Goal: Transaction & Acquisition: Subscribe to service/newsletter

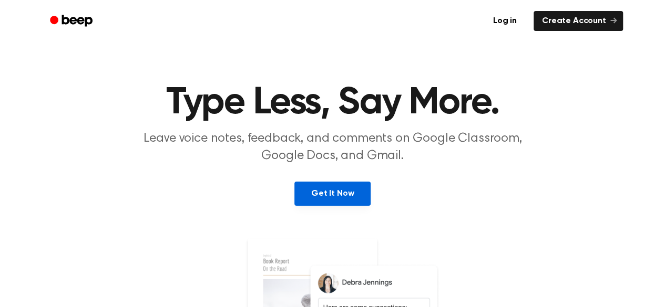
click at [355, 188] on link "Get It Now" at bounding box center [332, 194] width 76 height 24
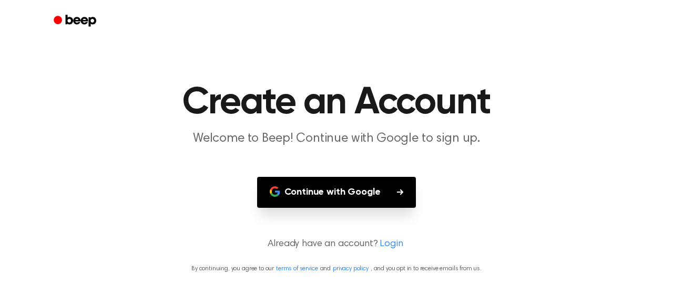
click at [363, 192] on button "Continue with Google" at bounding box center [336, 192] width 159 height 31
click at [375, 196] on button "Continue with Google" at bounding box center [336, 192] width 159 height 31
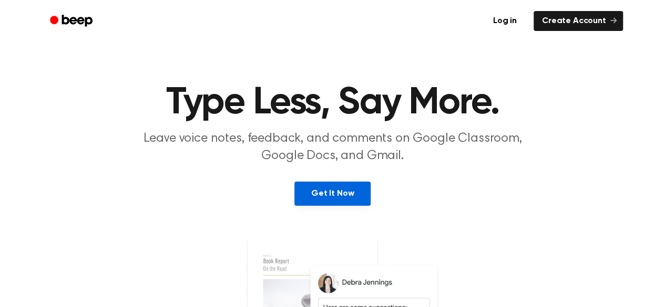
click at [347, 194] on link "Get It Now" at bounding box center [332, 194] width 76 height 24
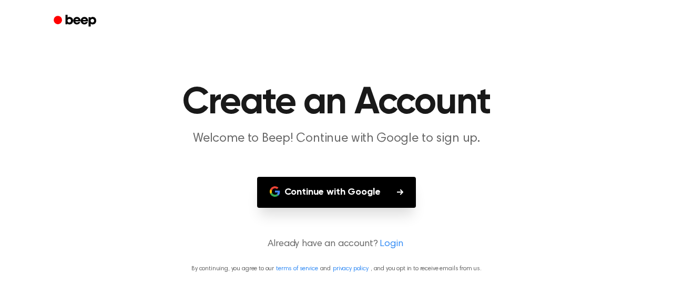
click at [347, 194] on button "Continue with Google" at bounding box center [336, 192] width 159 height 31
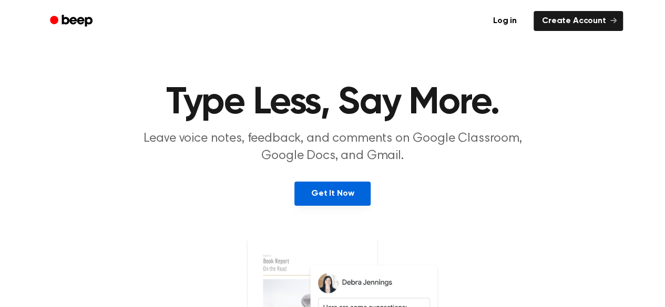
click at [329, 200] on link "Get It Now" at bounding box center [332, 194] width 76 height 24
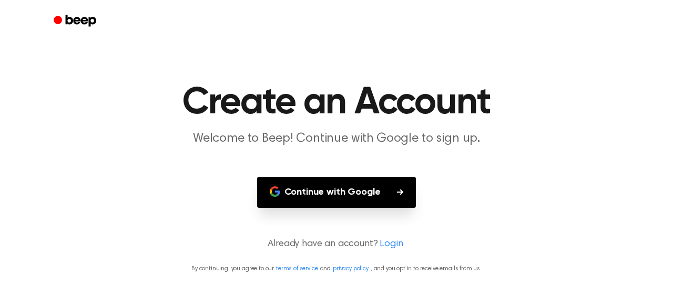
click at [329, 200] on button "Continue with Google" at bounding box center [336, 192] width 159 height 31
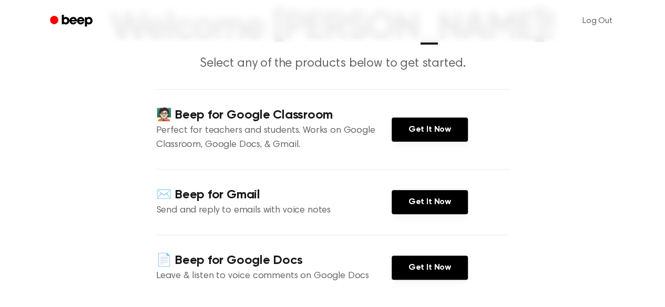
scroll to position [75, 0]
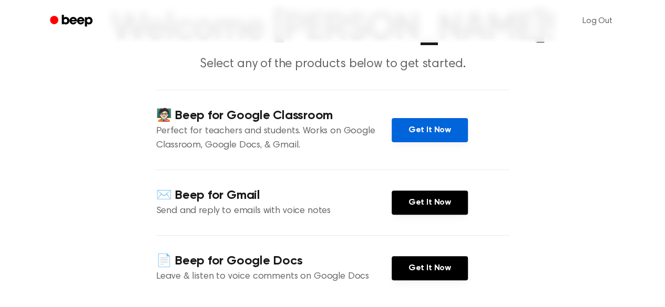
click at [440, 142] on link "Get It Now" at bounding box center [429, 130] width 76 height 24
